Goal: Information Seeking & Learning: Learn about a topic

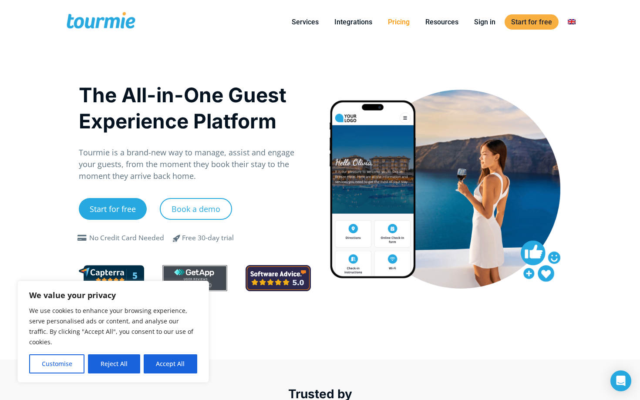
click at [405, 24] on link "Pricing" at bounding box center [398, 22] width 35 height 11
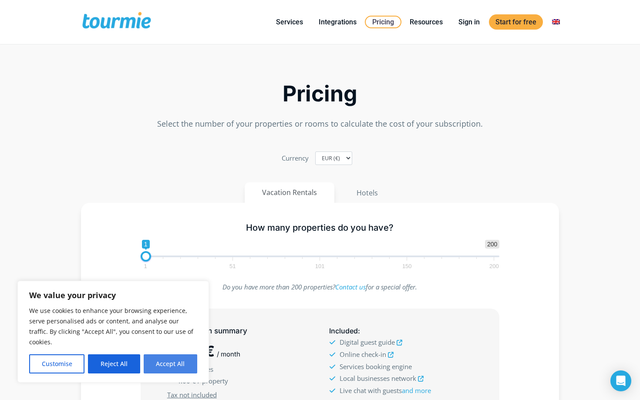
click at [178, 364] on button "Accept All" at bounding box center [171, 363] width 54 height 19
checkbox input "true"
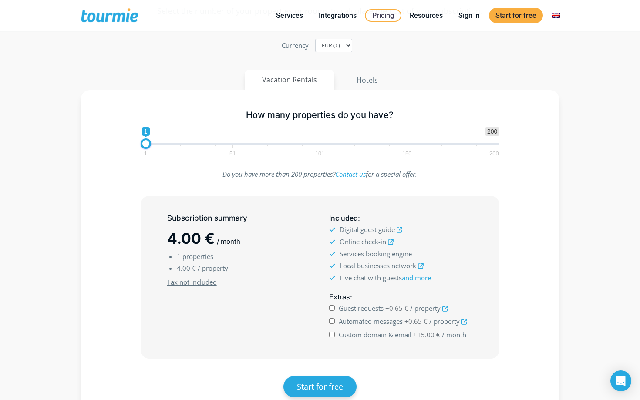
scroll to position [66, 0]
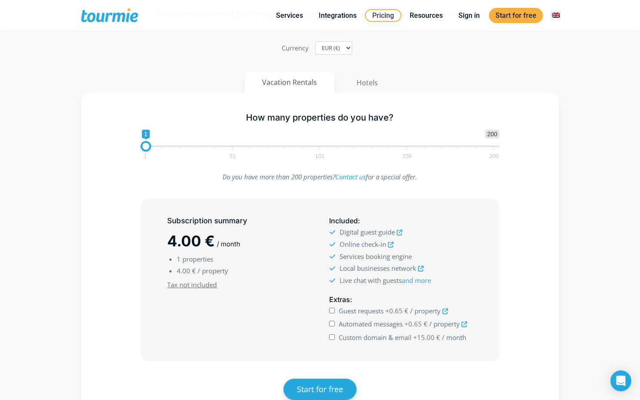
click at [198, 148] on span at bounding box center [198, 148] width 0 height 2
click at [198, 146] on span at bounding box center [320, 146] width 359 height 2
type input "38"
click at [210, 145] on span "1 200 0 0 31 1 51 101 150 200" at bounding box center [320, 144] width 359 height 28
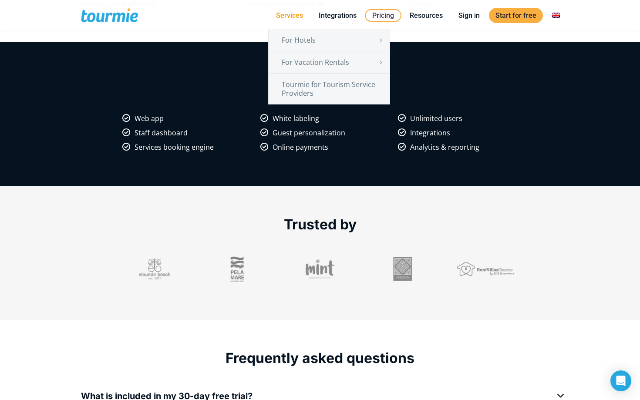
scroll to position [720, 0]
